Goal: Download file/media

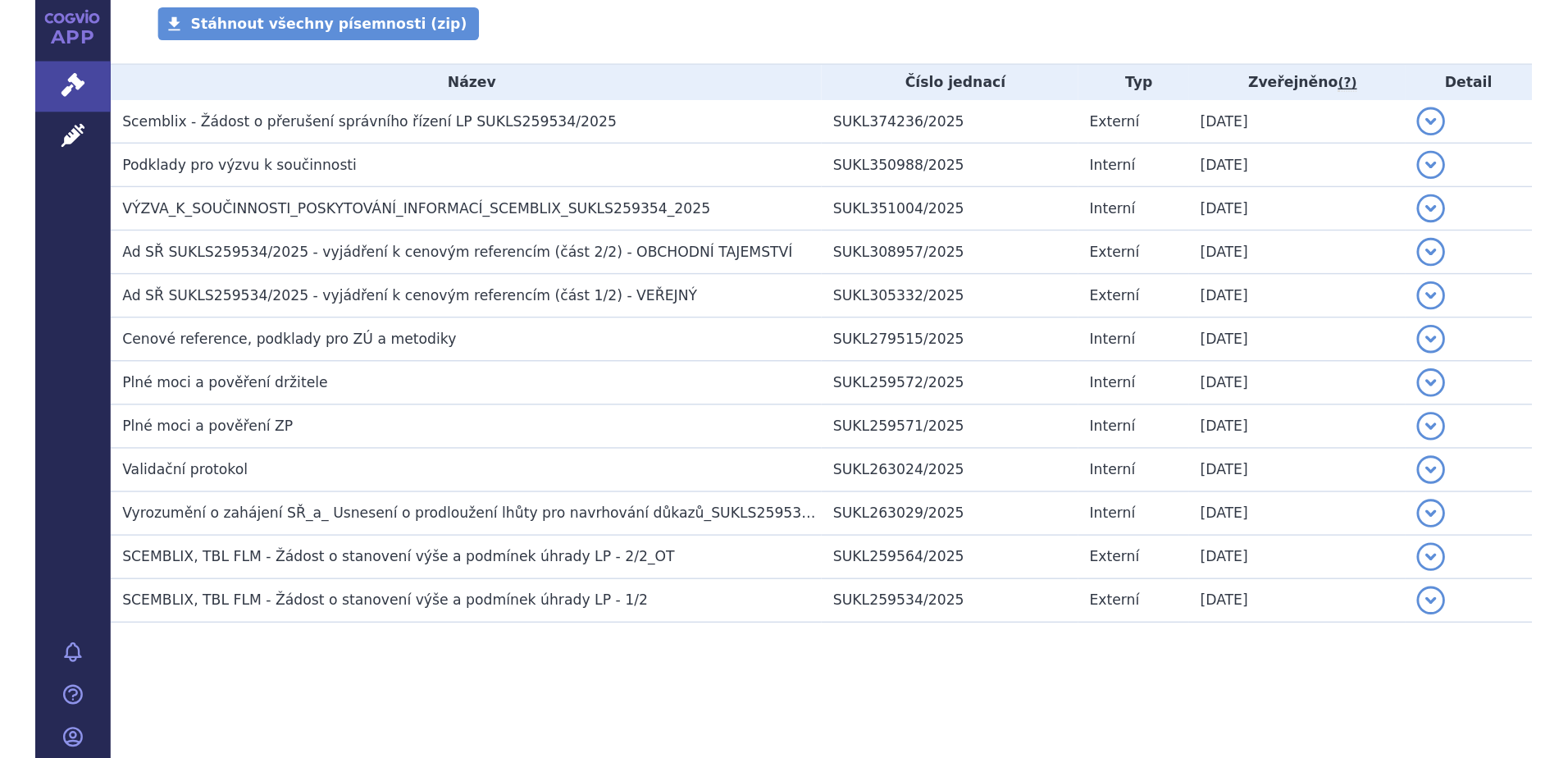
scroll to position [324, 0]
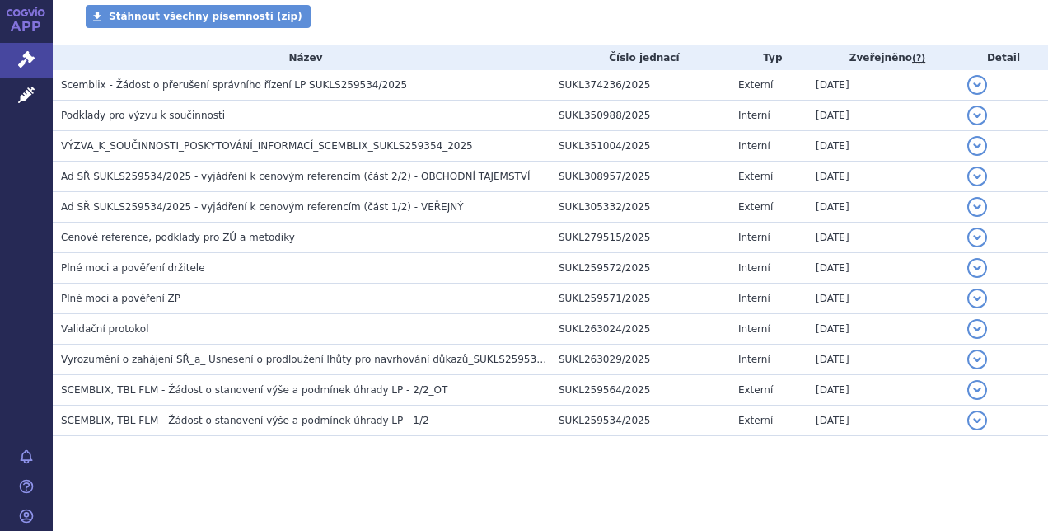
drag, startPoint x: 494, startPoint y: 499, endPoint x: 524, endPoint y: 28, distance: 471.4
click at [524, 28] on section "Domů Správní řízení Vyhledávání SUKLS259534/2025 SUKLS259534/2025 VERSO [GEOGRA…" at bounding box center [550, 123] width 995 height 824
click at [524, 28] on div "Stáhnout všechny písemnosti (zip)" at bounding box center [550, 25] width 995 height 40
drag, startPoint x: 534, startPoint y: 16, endPoint x: 597, endPoint y: 502, distance: 489.4
click at [597, 502] on section "Domů Správní řízení Vyhledávání SUKLS259534/2025 SUKLS259534/2025 VERSO [GEOGRA…" at bounding box center [550, 123] width 995 height 824
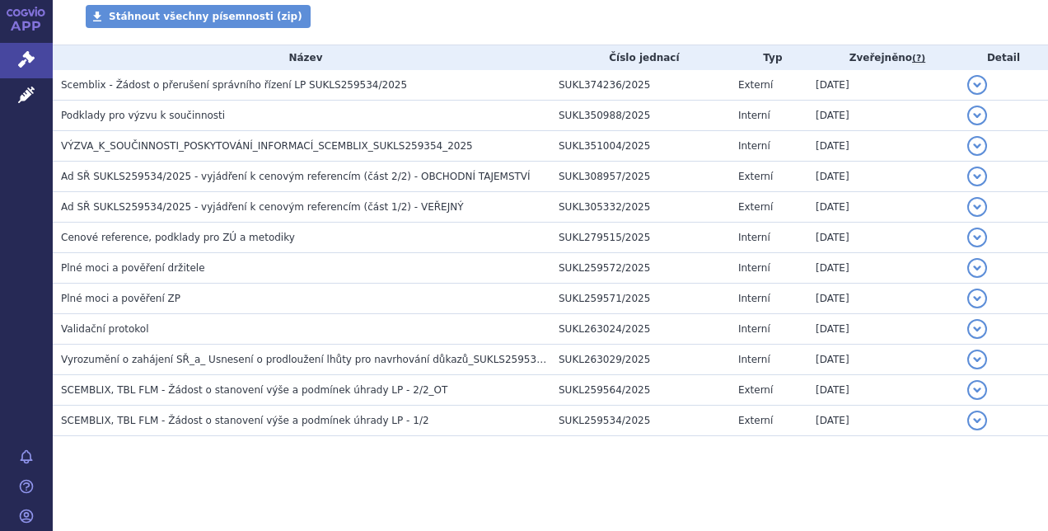
click at [597, 502] on section "Domů Správní řízení Vyhledávání SUKLS259534/2025 SUKLS259534/2025 VERSO [GEOGRA…" at bounding box center [550, 123] width 995 height 824
drag, startPoint x: 605, startPoint y: 471, endPoint x: 581, endPoint y: 11, distance: 461.2
click at [581, 11] on section "Domů Správní řízení Vyhledávání SUKLS259534/2025 SUKLS259534/2025 VERSO [GEOGRA…" at bounding box center [550, 123] width 995 height 824
click at [581, 11] on div "Stáhnout všechny písemnosti (zip)" at bounding box center [550, 25] width 995 height 40
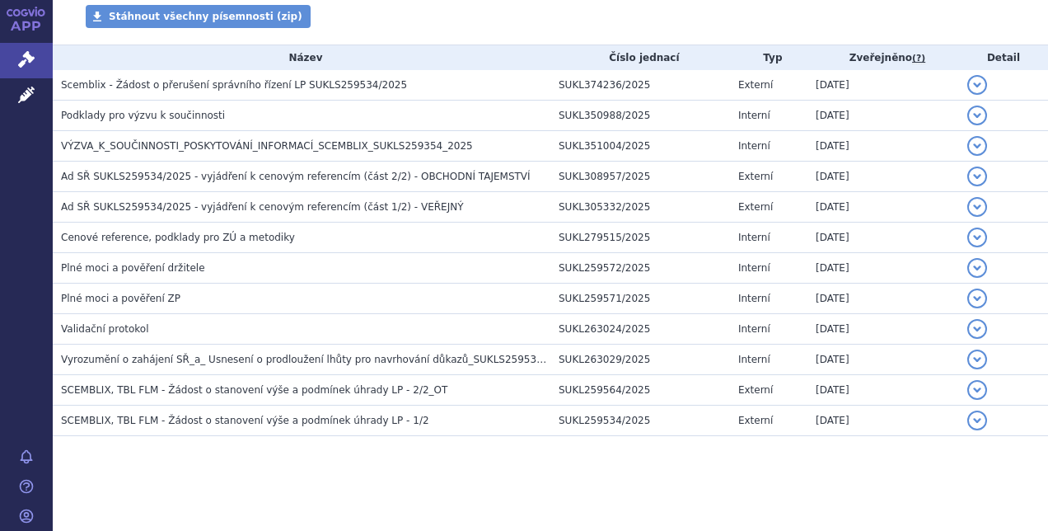
drag, startPoint x: 580, startPoint y: 16, endPoint x: 615, endPoint y: 471, distance: 457.0
click at [615, 471] on section "Domů Správní řízení Vyhledávání SUKLS259534/2025 SUKLS259534/2025 VERSO [GEOGRA…" at bounding box center [550, 123] width 995 height 824
drag, startPoint x: 599, startPoint y: 466, endPoint x: 590, endPoint y: 30, distance: 436.8
click at [590, 30] on section "Domů Správní řízení Vyhledávání SUKLS259534/2025 SUKLS259534/2025 VERSO [GEOGRA…" at bounding box center [550, 123] width 995 height 824
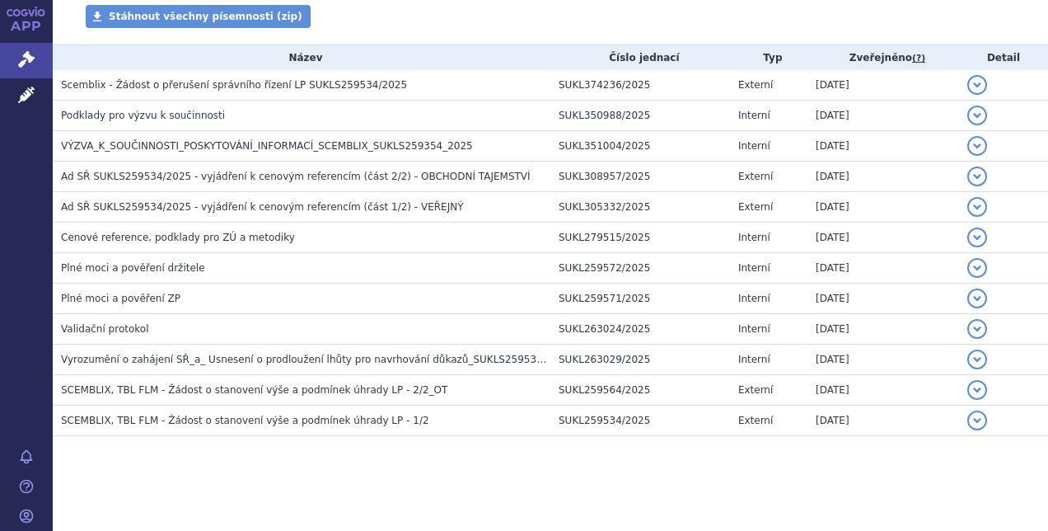
click at [590, 30] on div "Stáhnout všechny písemnosti (zip)" at bounding box center [550, 25] width 995 height 40
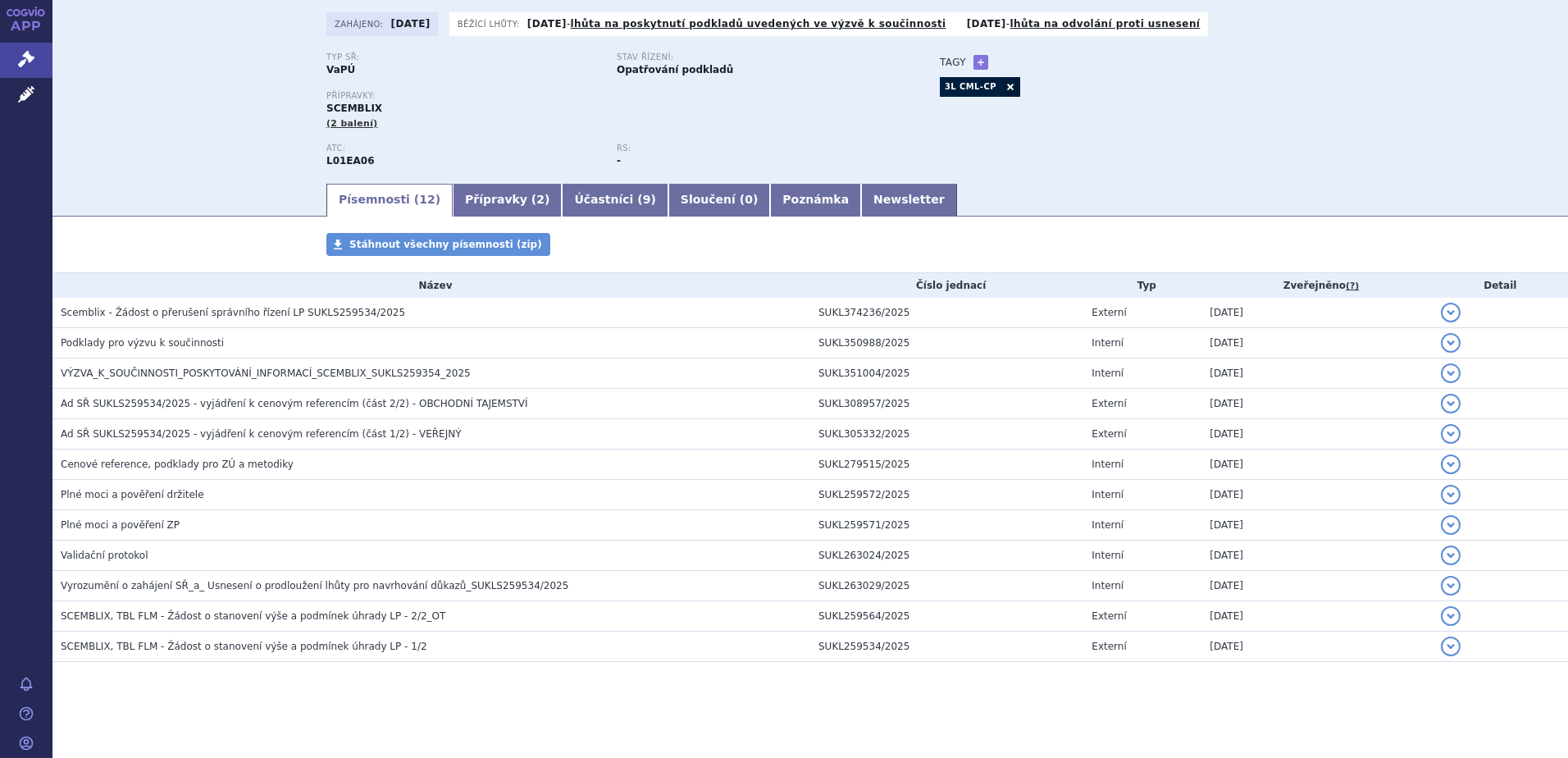
scroll to position [98, 0]
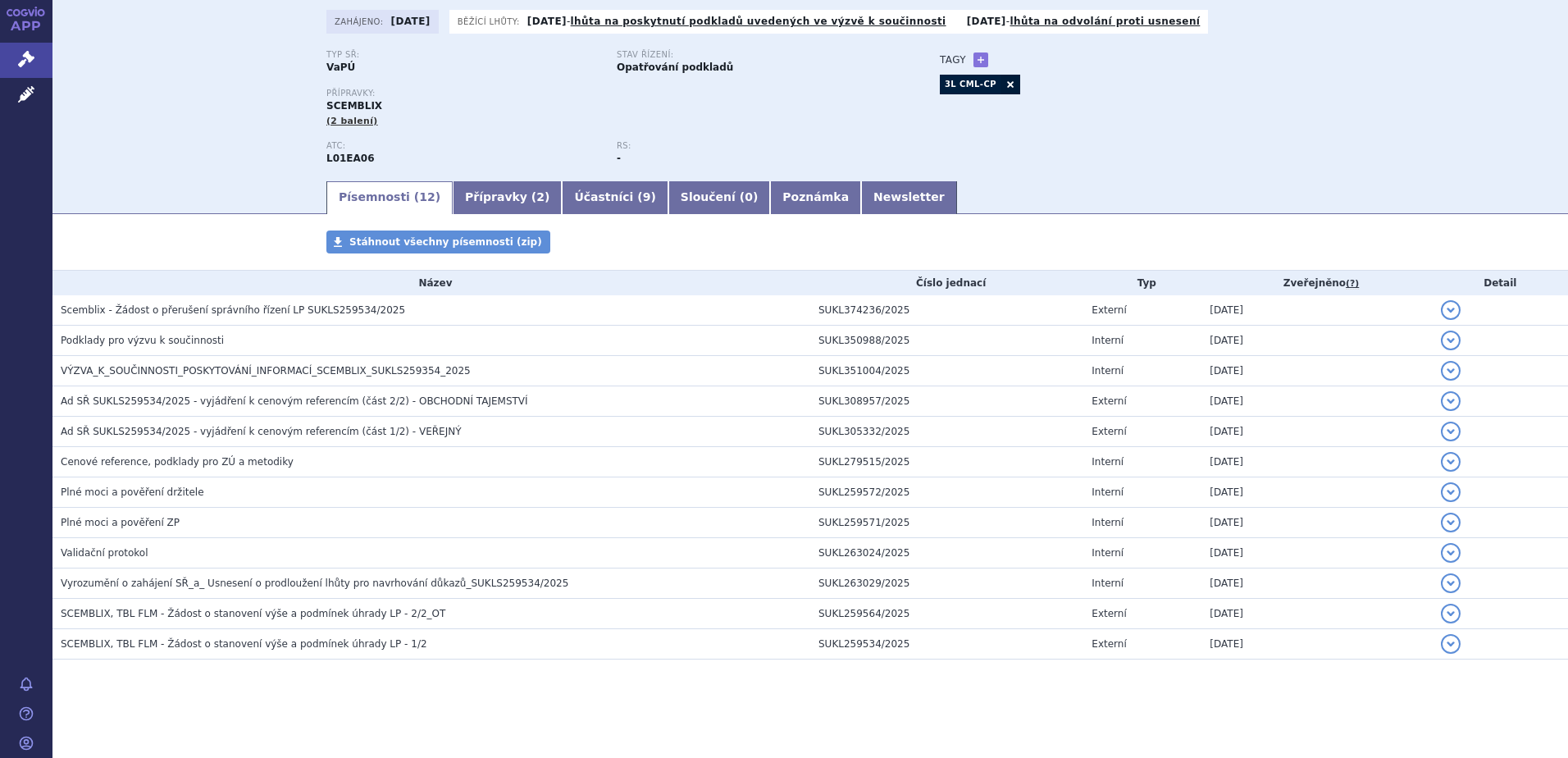
click at [199, 88] on div "Domů Správní řízení Vyhledávání SUKLS259534/2025 SUKLS259534/2025 VERSO [GEOGRA…" at bounding box center [810, 58] width 1516 height 241
drag, startPoint x: 170, startPoint y: 21, endPoint x: 1031, endPoint y: 210, distance: 881.5
click at [1031, 210] on section "Domů Správní řízení Vyhledávání SUKLS259534/2025 SUKLS259534/2025 VERSO [GEOGRA…" at bounding box center [810, 348] width 1516 height 821
drag, startPoint x: 1031, startPoint y: 210, endPoint x: 1037, endPoint y: 198, distance: 13.4
click at [1037, 198] on ul "Písemnosti ( 12 ) Přípravky ( 2 ) Účastníci ( 9 ) Sloučení ( 0 ) Poznámka Newsl…" at bounding box center [810, 196] width 968 height 35
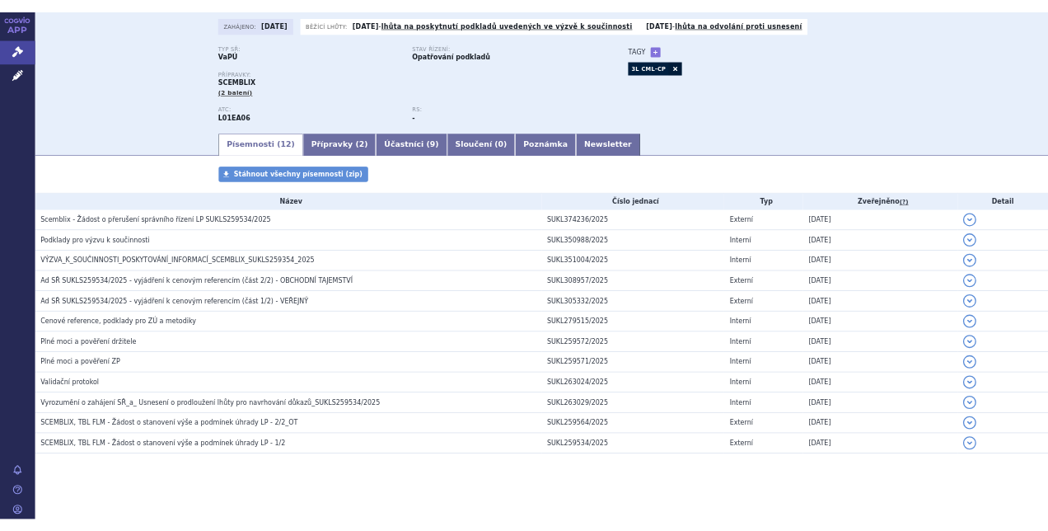
scroll to position [0, 0]
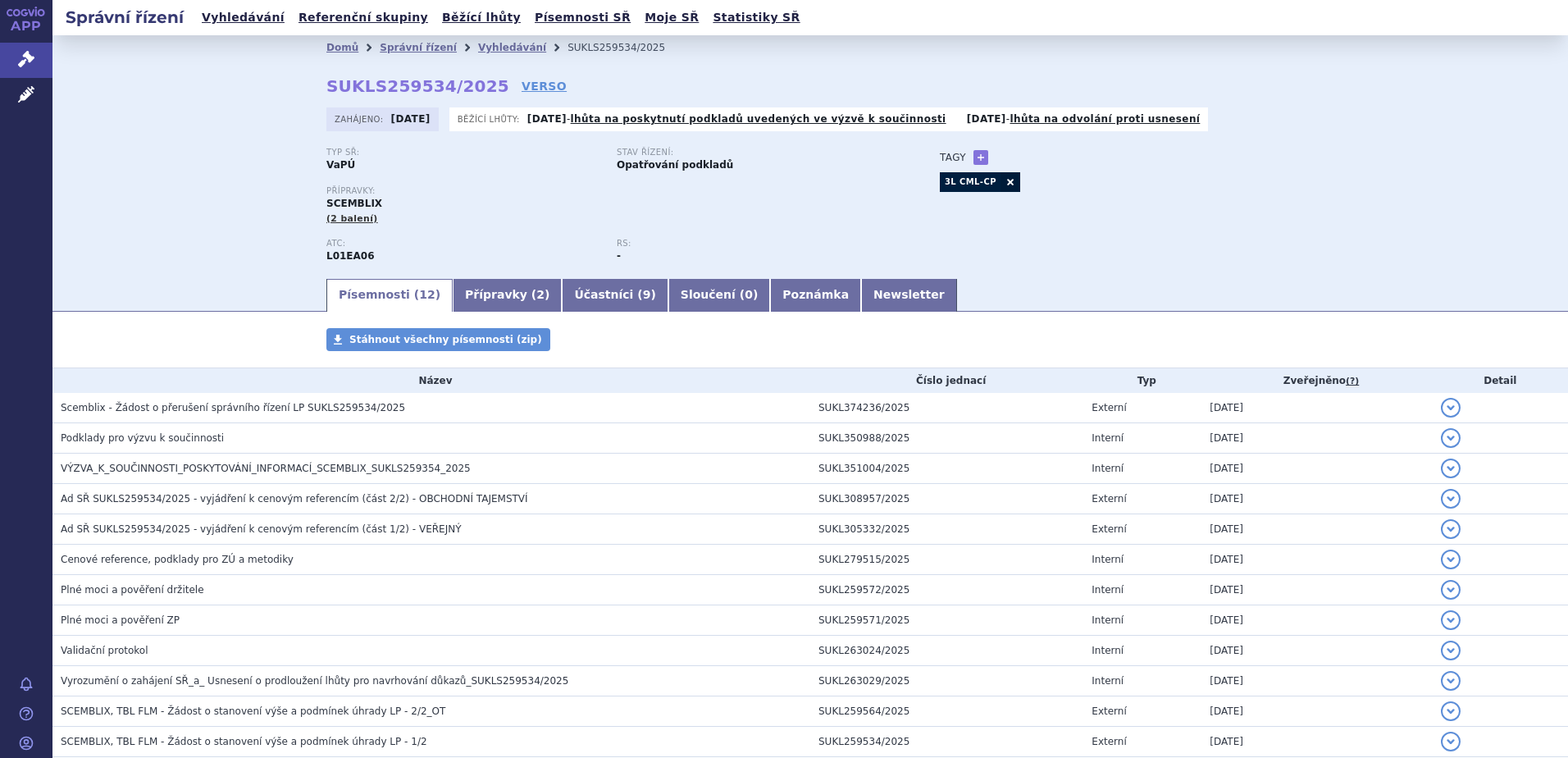
drag, startPoint x: 1130, startPoint y: 210, endPoint x: 179, endPoint y: 54, distance: 963.7
click at [179, 54] on section "Domů Správní řízení Vyhledávání SUKLS259534/2025 SUKLS259534/2025 VERSO [GEOGRA…" at bounding box center [810, 445] width 1516 height 821
click at [179, 54] on div "Domů Správní řízení Vyhledávání SUKLS259534/2025 SUKLS259534/2025 VERSO [GEOGRA…" at bounding box center [810, 155] width 1516 height 241
drag, startPoint x: 177, startPoint y: 48, endPoint x: 157, endPoint y: 99, distance: 54.8
click at [152, 103] on div "Domů Správní řízení Vyhledávání SUKLS259534/2025 SUKLS259534/2025 VERSO [GEOGRA…" at bounding box center [810, 155] width 1516 height 241
